Goal: Task Accomplishment & Management: Complete application form

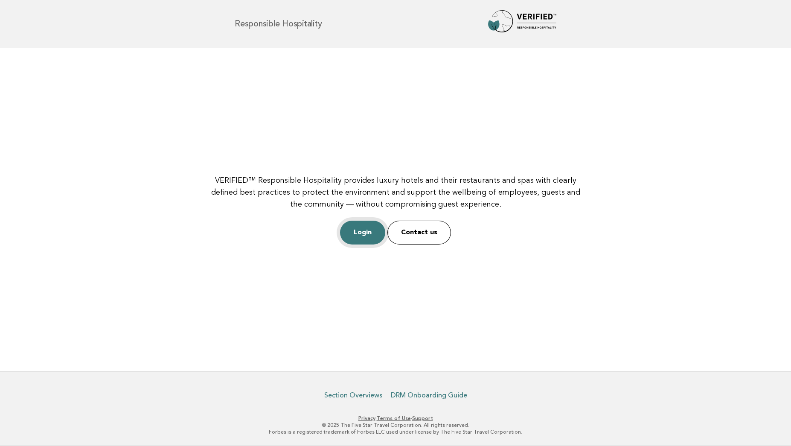
click at [358, 229] on link "Login" at bounding box center [362, 233] width 45 height 24
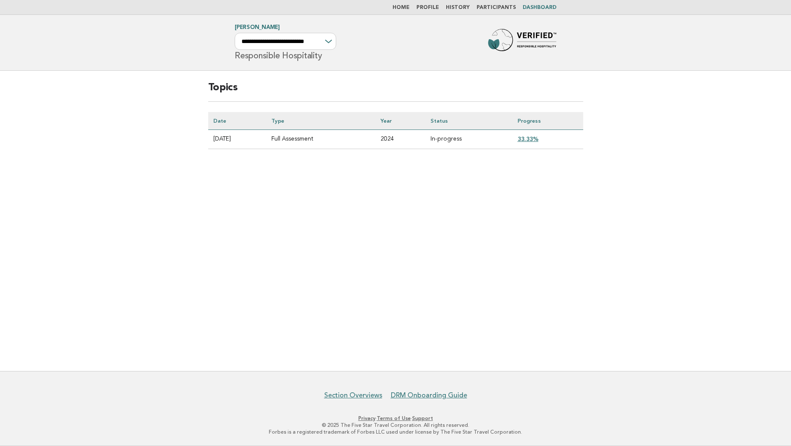
click at [406, 6] on link "Home" at bounding box center [400, 7] width 17 height 5
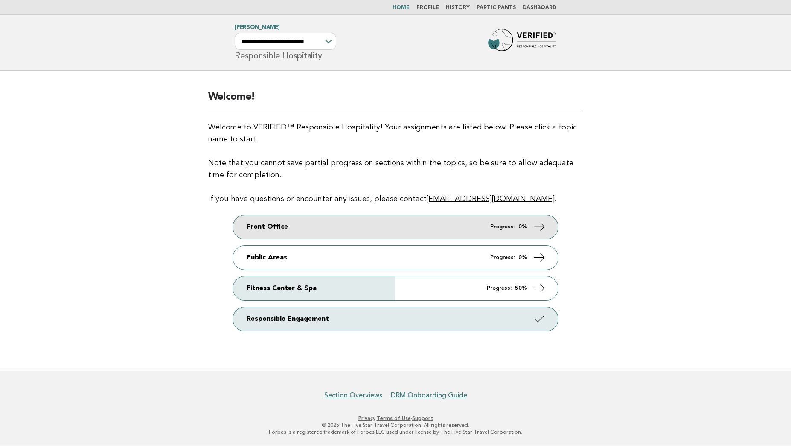
click at [319, 223] on link "Front Office Progress: 0%" at bounding box center [395, 227] width 325 height 24
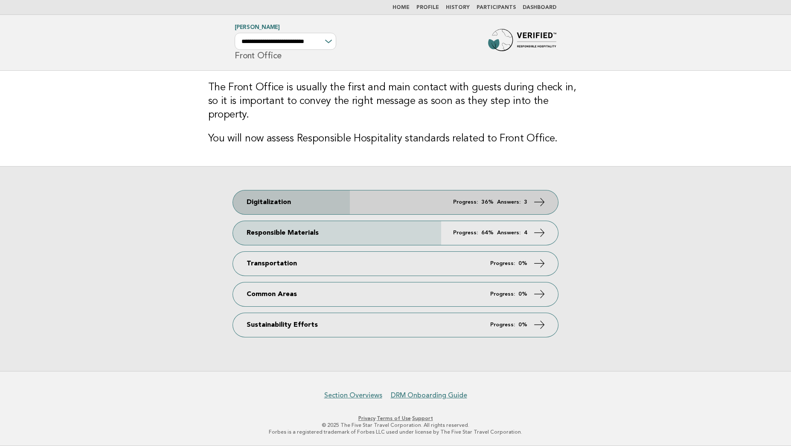
click at [349, 194] on link "Digitalization Progress: 36% Answers: 3" at bounding box center [395, 203] width 325 height 24
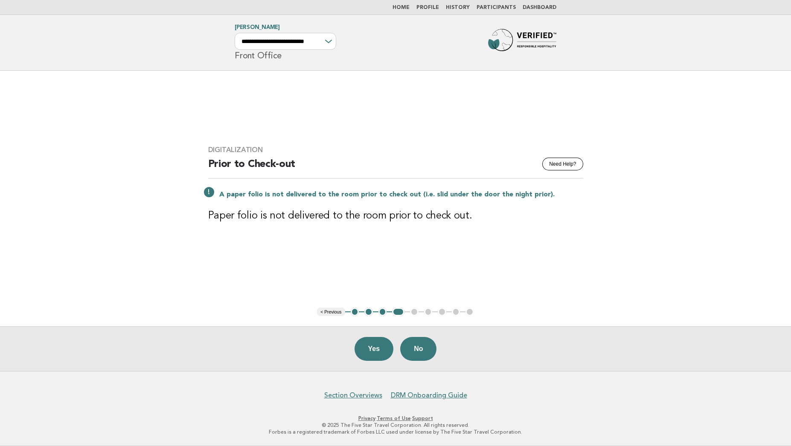
click at [383, 310] on button "3" at bounding box center [382, 312] width 9 height 9
